Goal: Information Seeking & Learning: Compare options

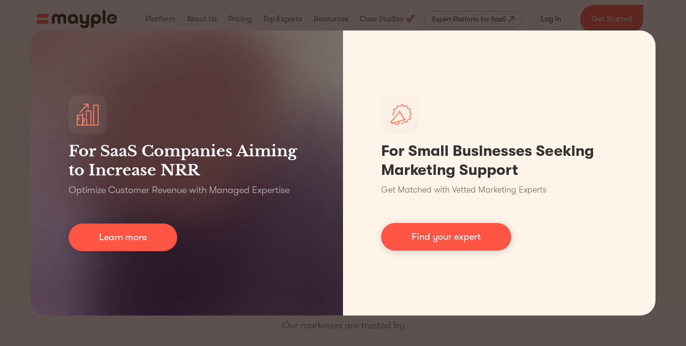
click at [671, 64] on div "For SaaS Companies Aiming to Increase NRR Optimize Customer Revenue with Manage…" at bounding box center [343, 173] width 686 height 346
click at [665, 66] on div "For SaaS Companies Aiming to Increase NRR Optimize Customer Revenue with Manage…" at bounding box center [343, 173] width 686 height 346
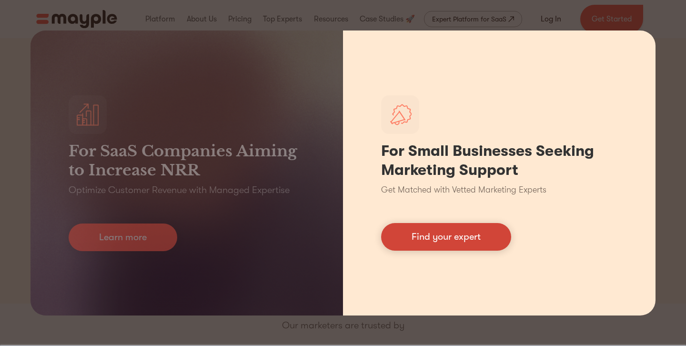
click at [468, 243] on link "Find your expert" at bounding box center [446, 237] width 130 height 28
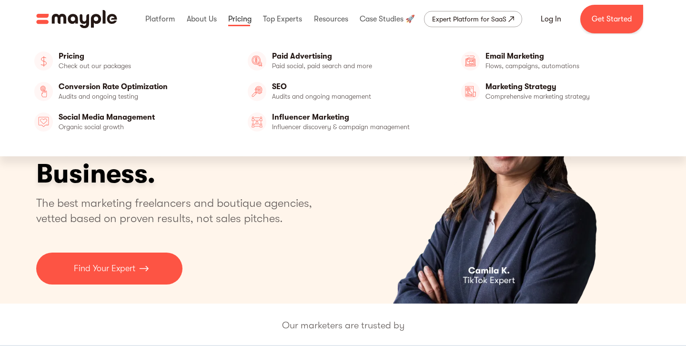
click at [237, 12] on link at bounding box center [240, 19] width 28 height 30
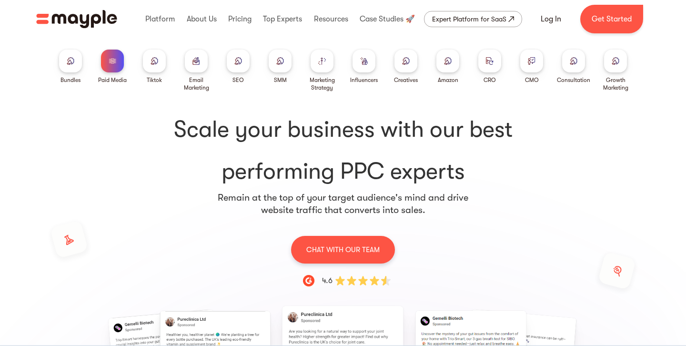
click at [491, 64] on div at bounding box center [489, 61] width 23 height 23
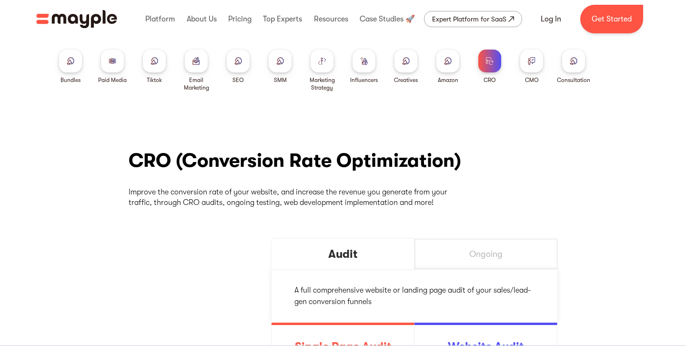
click at [69, 63] on img at bounding box center [71, 60] width 8 height 7
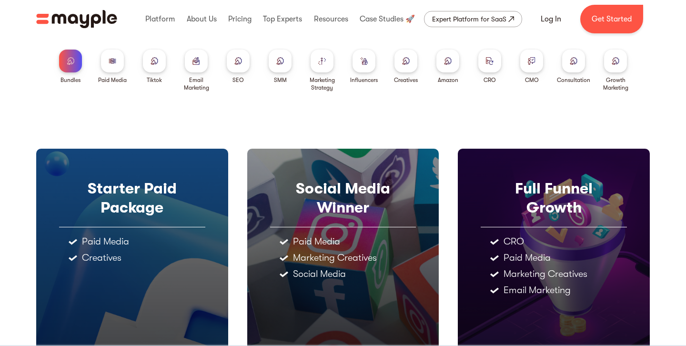
click at [117, 62] on div at bounding box center [112, 61] width 23 height 23
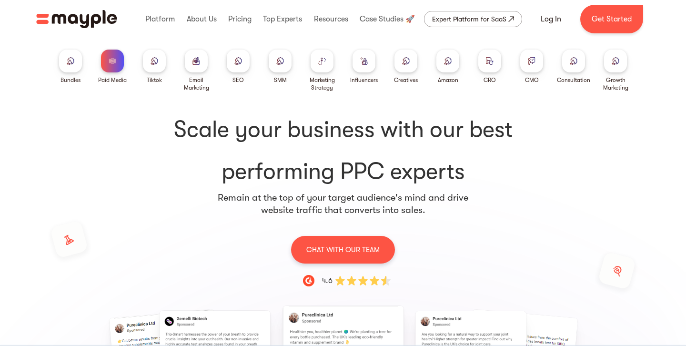
click at [155, 64] on img at bounding box center [154, 60] width 8 height 7
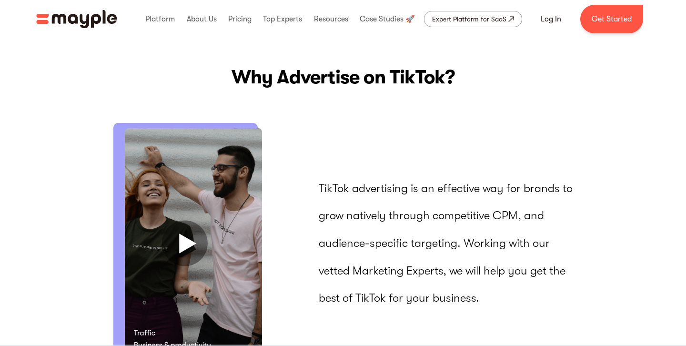
scroll to position [678, 0]
